Goal: Task Accomplishment & Management: Manage account settings

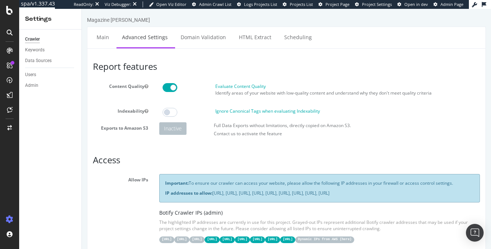
drag, startPoint x: 214, startPoint y: 193, endPoint x: 238, endPoint y: 200, distance: 25.2
click at [238, 196] on p "IP addresses to allow: 31.41.37.0/24, 44.206.2.192/26, 15.235.106.96/27, 52.6.2…" at bounding box center [319, 193] width 309 height 6
drag, startPoint x: 165, startPoint y: 193, endPoint x: 170, endPoint y: 193, distance: 4.8
click at [169, 193] on div "Important: To ensure our crawler can access your website, please allow the foll…" at bounding box center [319, 188] width 321 height 28
click at [165, 194] on div "Important: To ensure our crawler can access your website, please allow the foll…" at bounding box center [319, 188] width 321 height 28
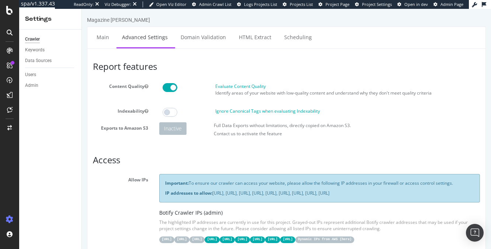
drag, startPoint x: 165, startPoint y: 193, endPoint x: 248, endPoint y: 197, distance: 82.8
click at [248, 196] on p "IP addresses to allow: 31.41.37.0/24, 44.206.2.192/26, 15.235.106.96/27, 52.6.2…" at bounding box center [319, 193] width 309 height 6
copy p "IP addresses to allow: 31.41.37.0/24, 44.206.2.192/26, 15.235.106.96/27, 52.6.2…"
